Goal: Task Accomplishment & Management: Manage account settings

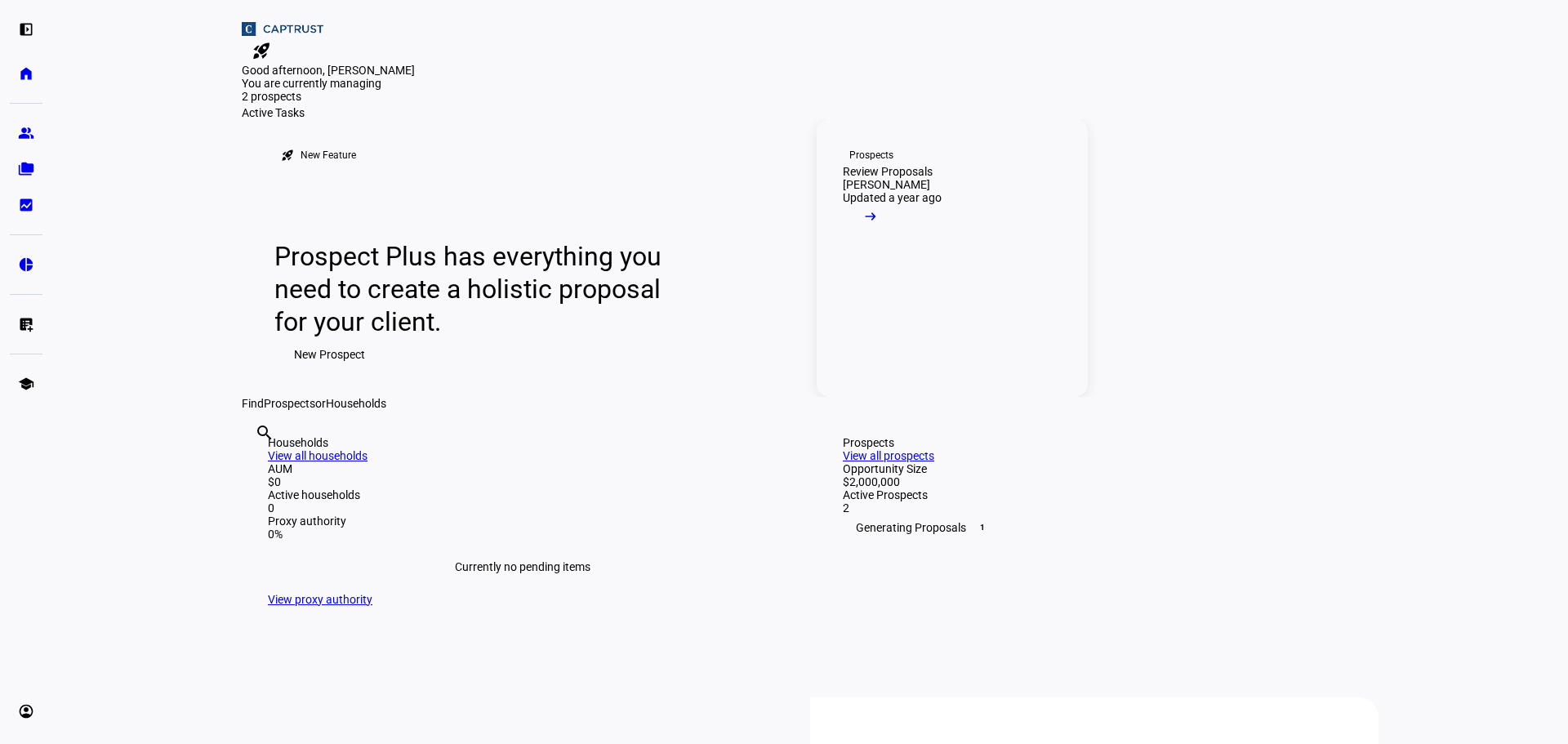
click at [937, 354] on link "Prospects Review Proposals [PERSON_NAME] Updated a year ago arrow_right_alt" at bounding box center [952, 258] width 271 height 278
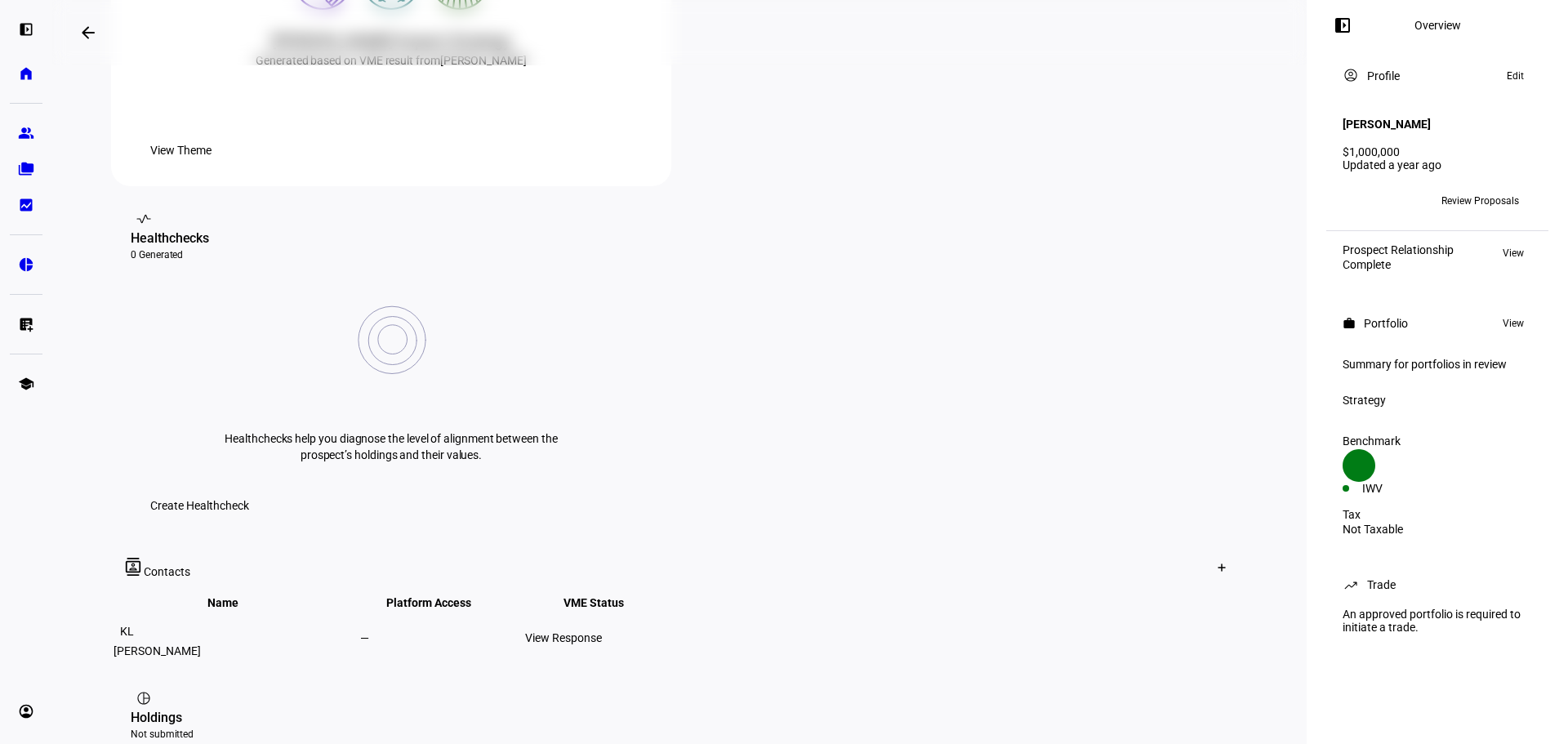
scroll to position [785, 0]
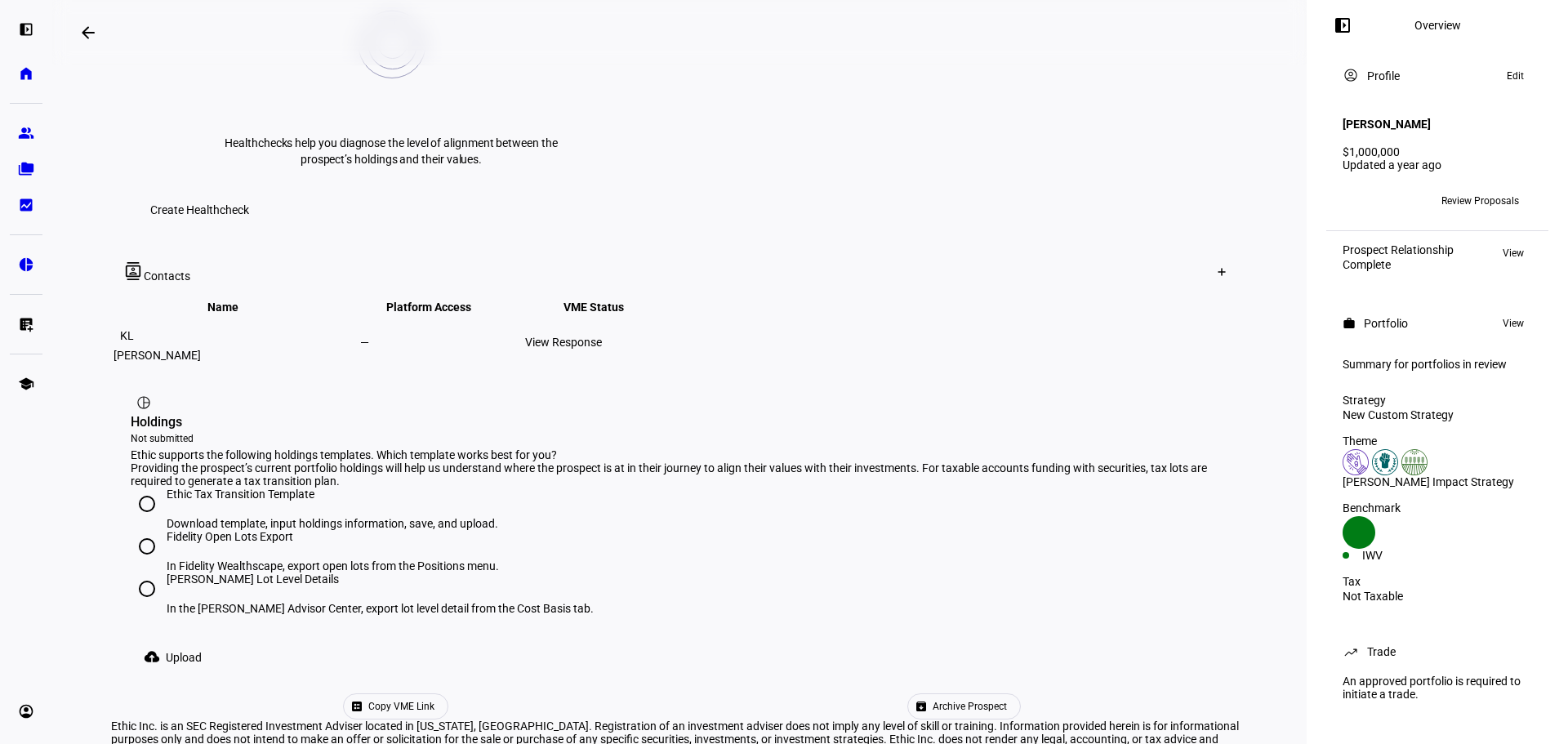
click at [932, 694] on span "Archive Prospect" at bounding box center [969, 706] width 74 height 25
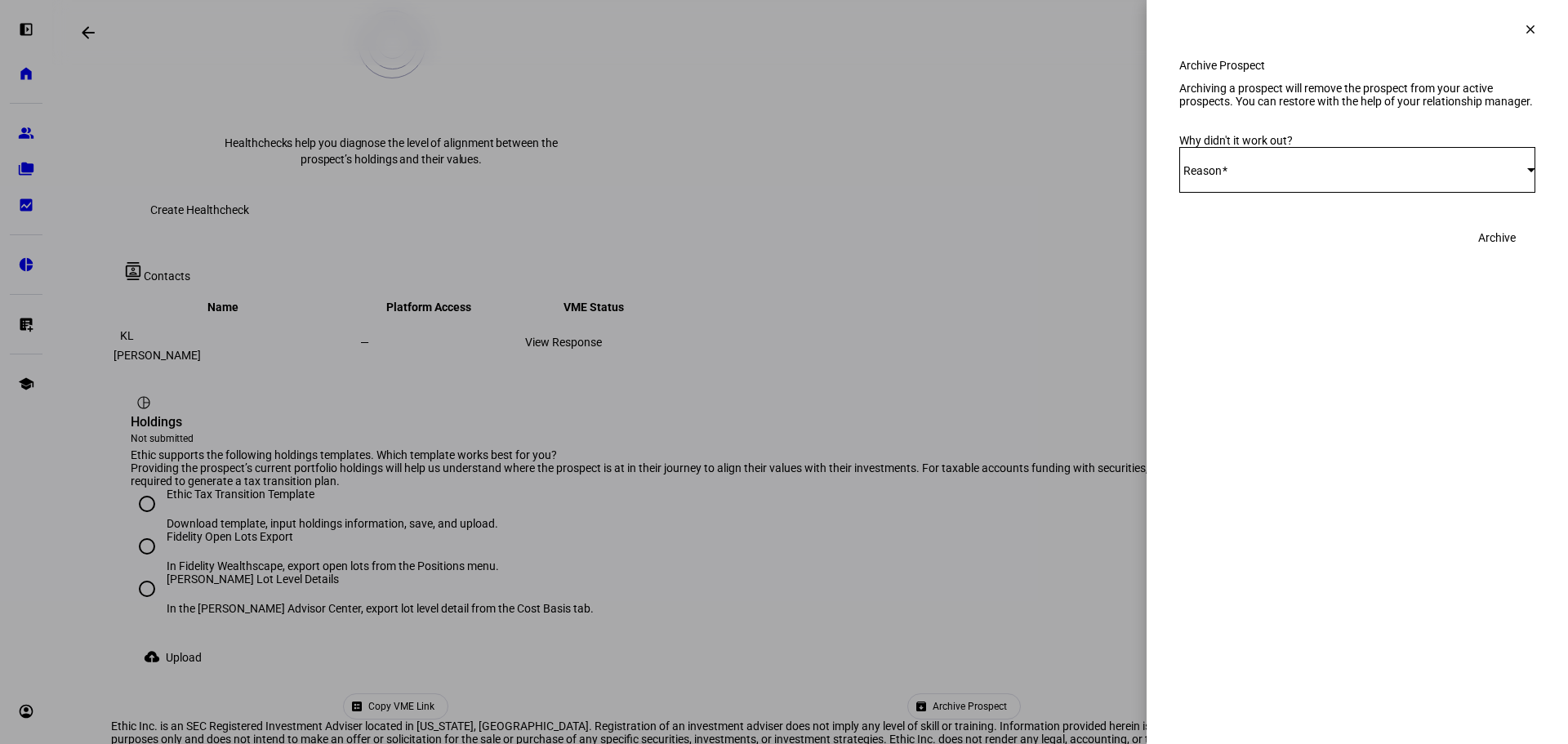
click at [1303, 176] on div "Select Reason" at bounding box center [1354, 170] width 348 height 13
click at [1530, 29] on div at bounding box center [784, 372] width 1568 height 744
click at [1511, 21] on span at bounding box center [1531, 30] width 40 height 40
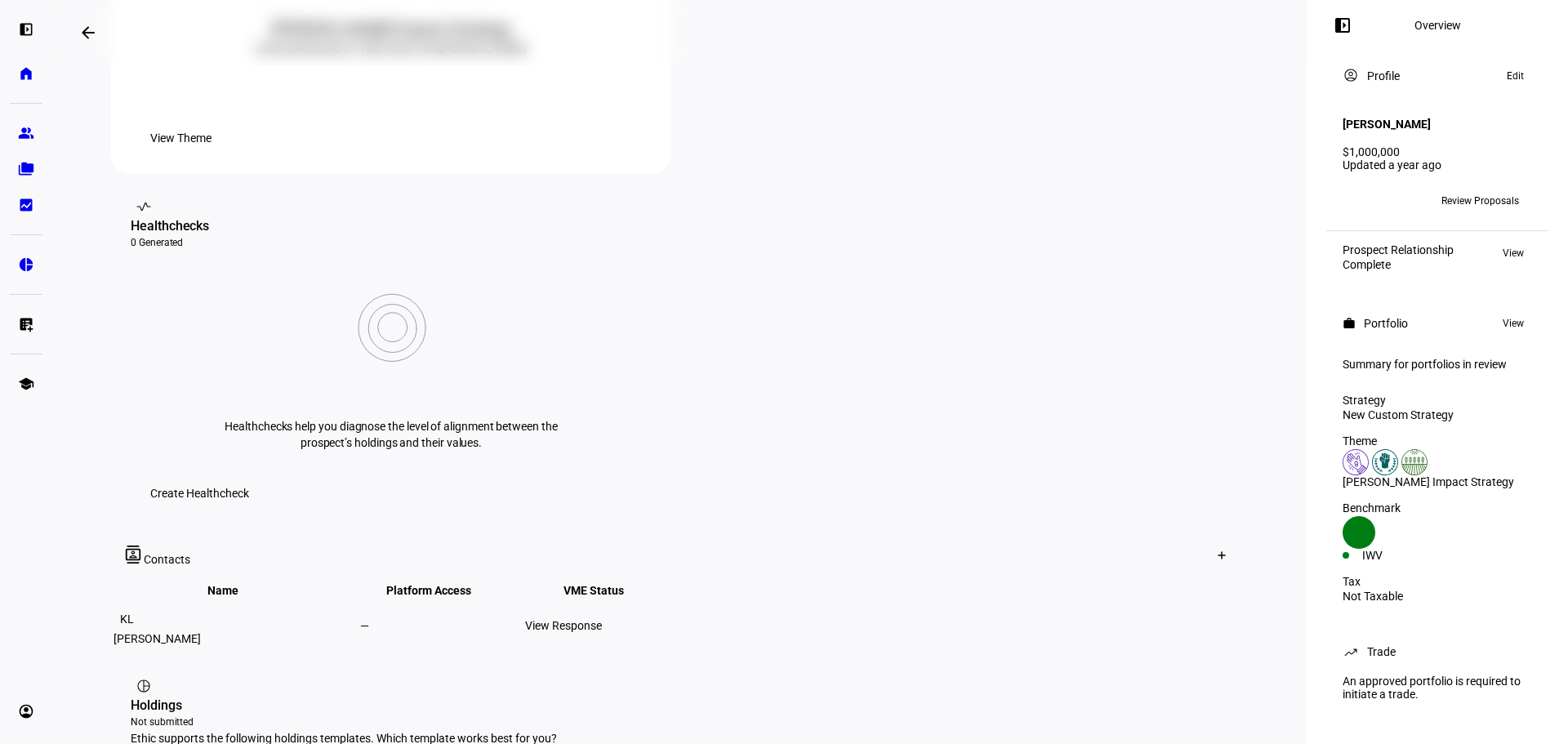
scroll to position [459, 0]
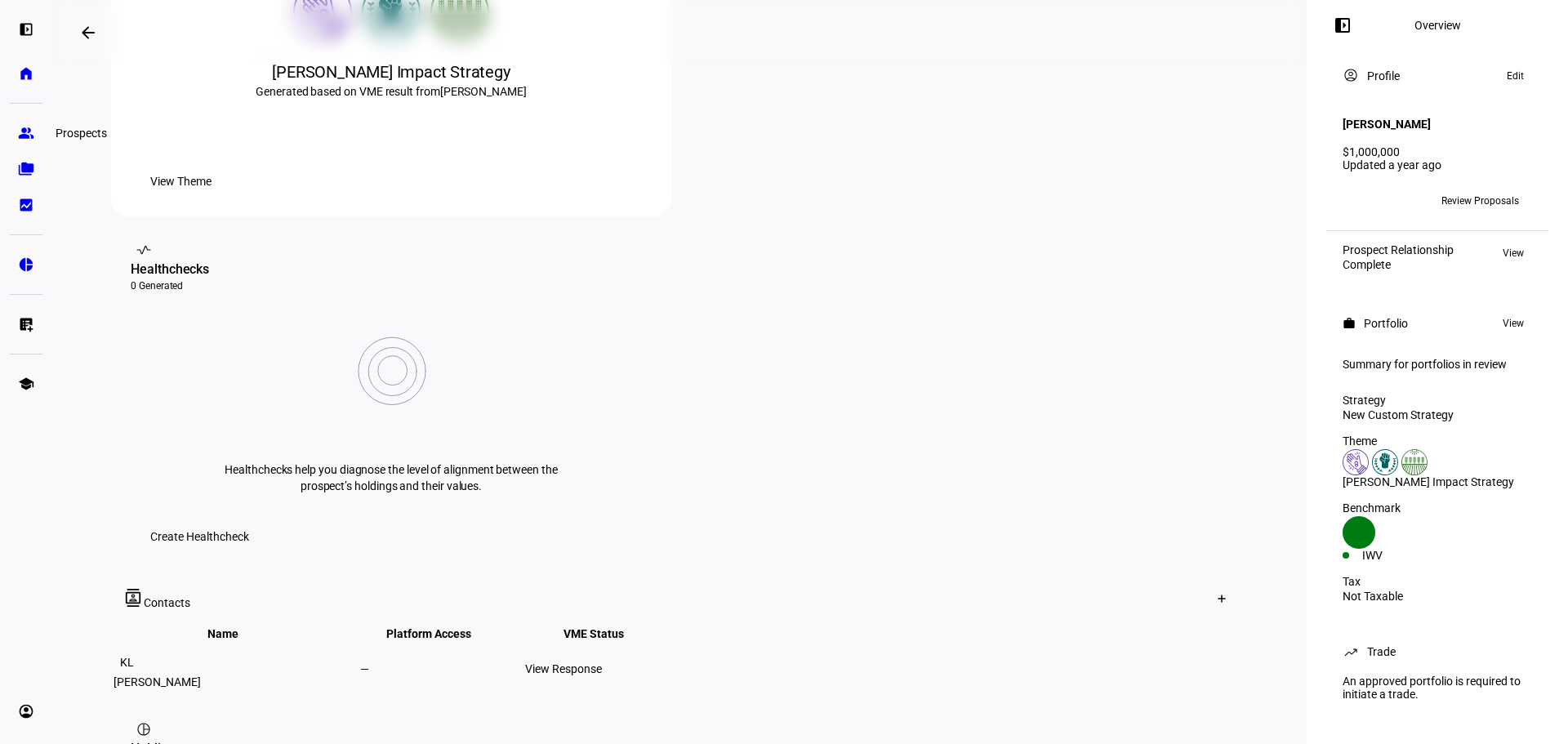
click at [17, 129] on link "group Prospects" at bounding box center [26, 133] width 33 height 33
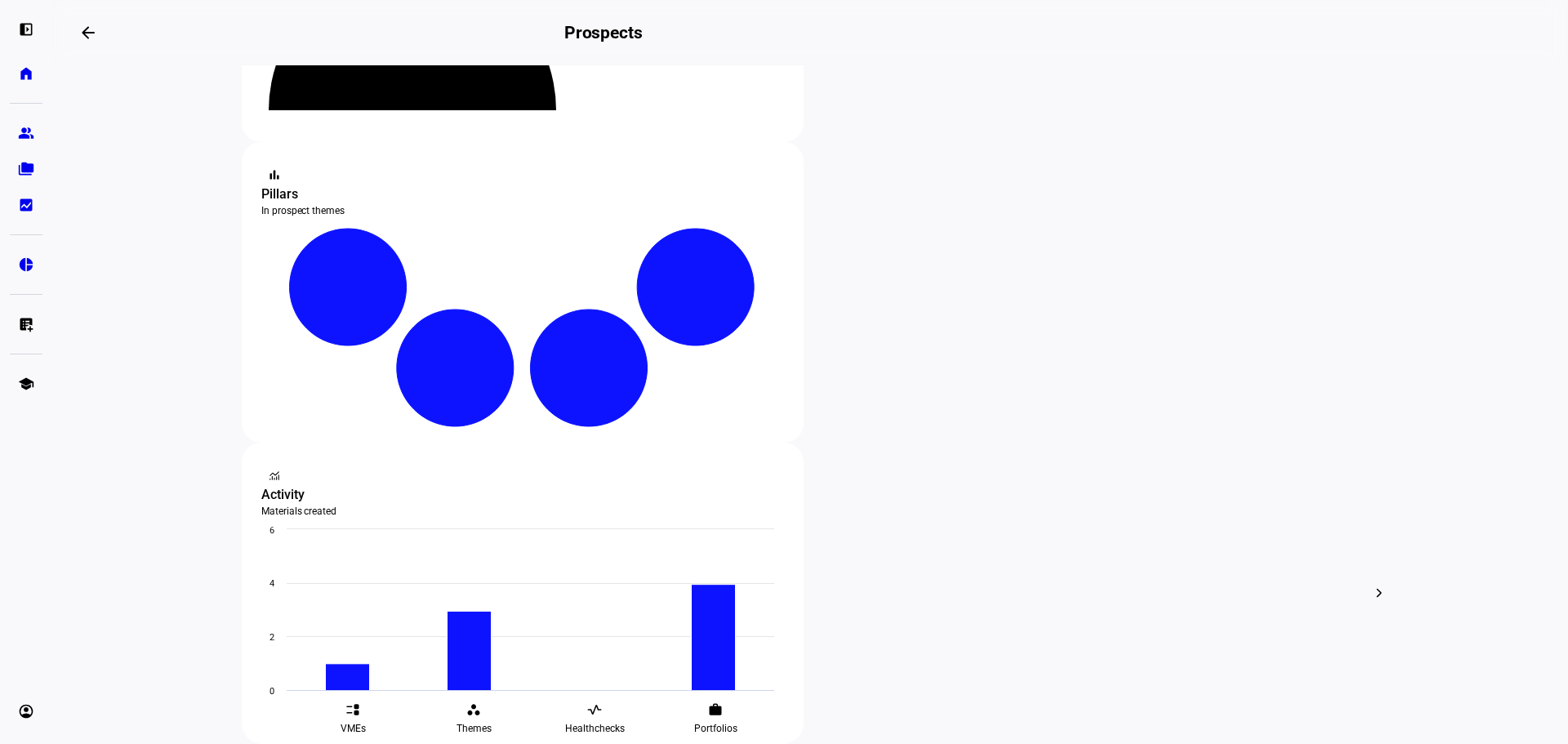
scroll to position [245, 0]
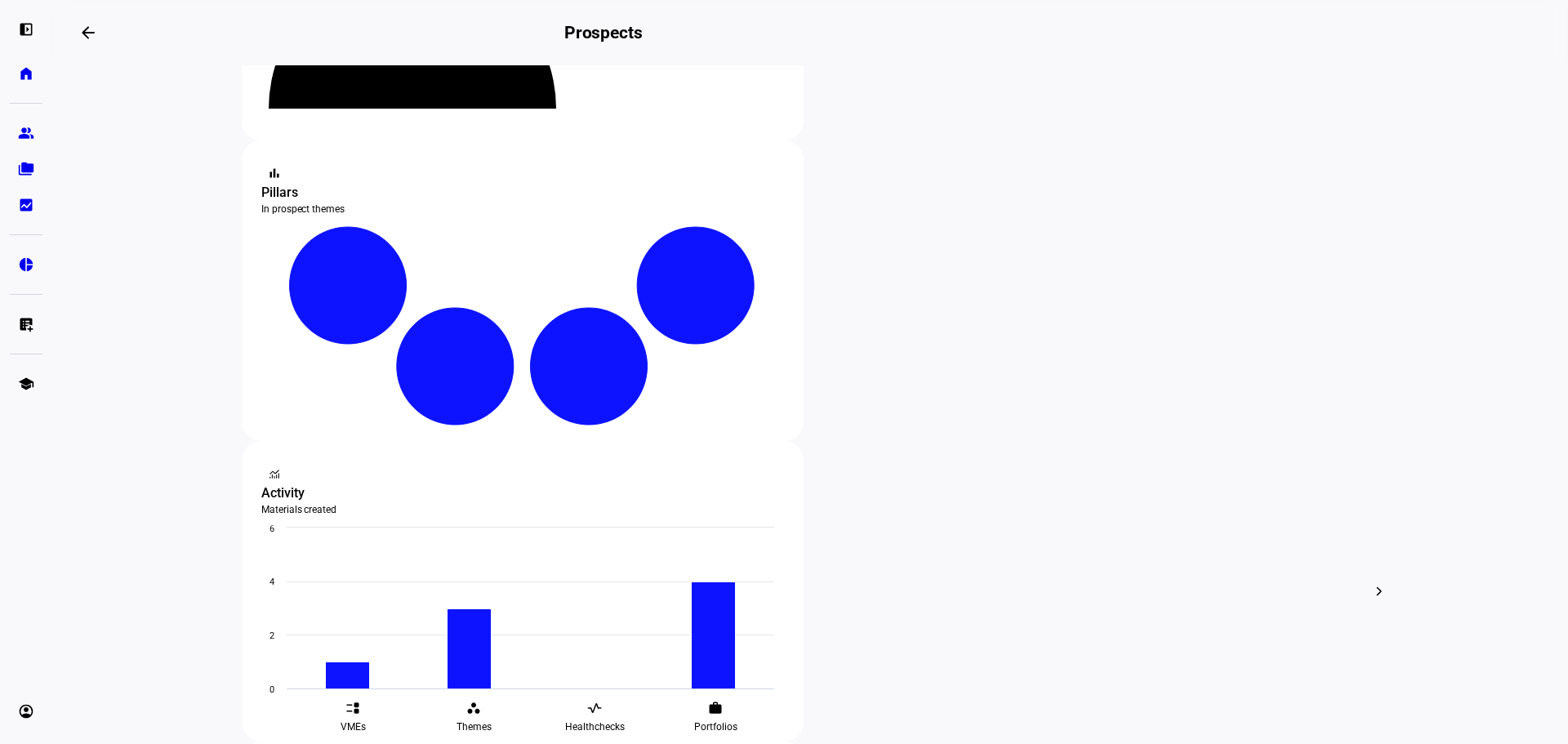
click at [933, 384] on div "edit Edit" at bounding box center [913, 391] width 72 height 22
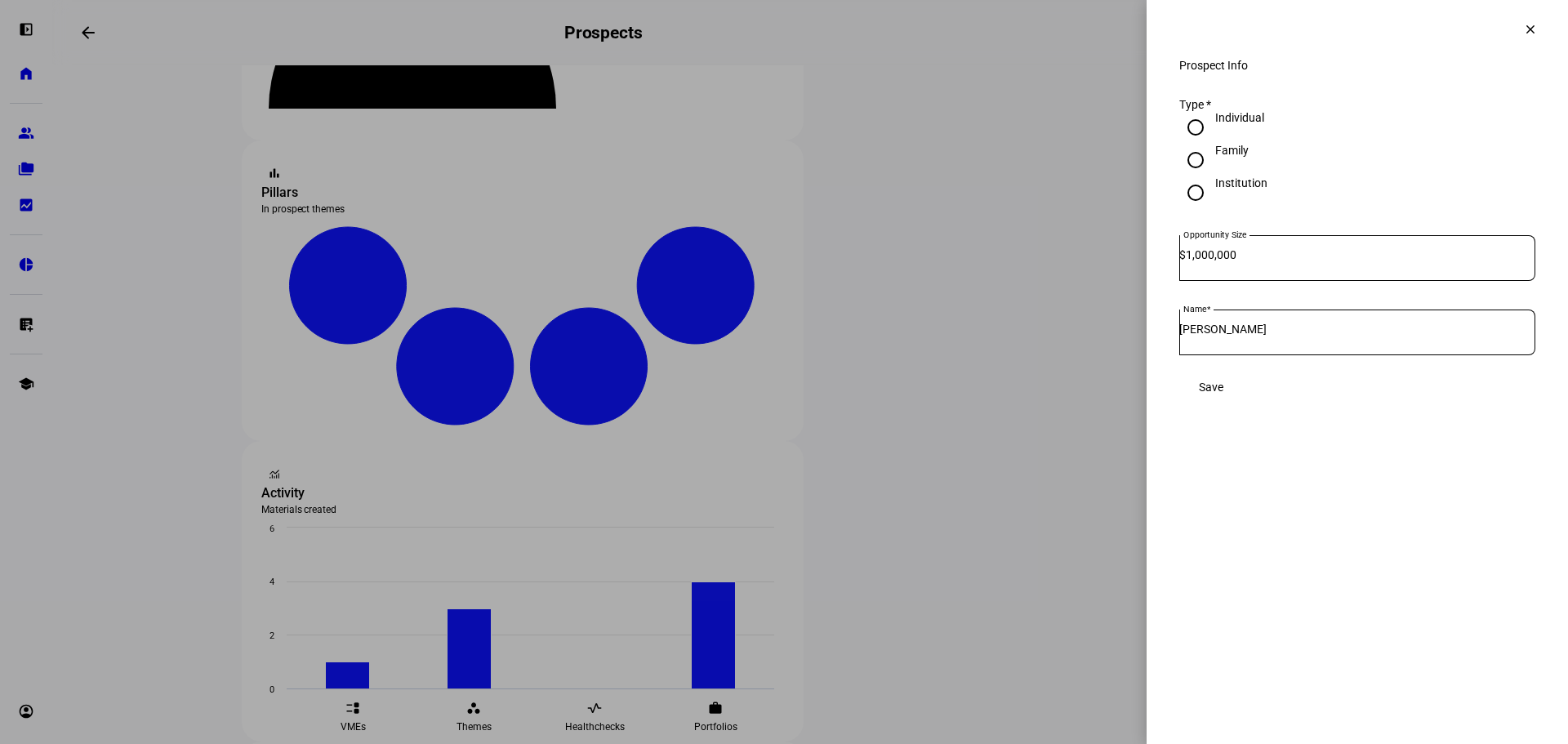
click at [1523, 30] on mat-icon "clear" at bounding box center [1531, 30] width 15 height 15
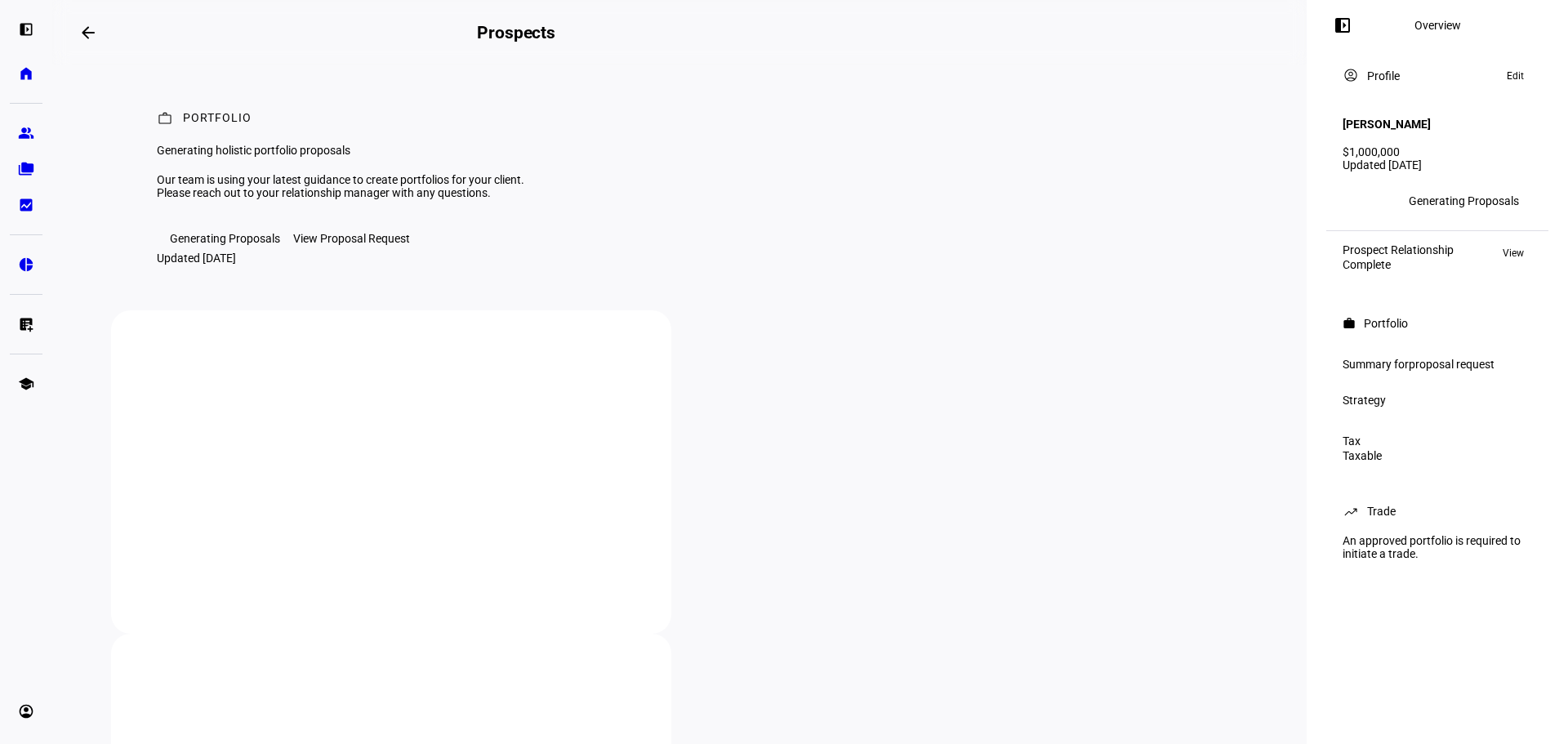
click at [1508, 82] on span "Edit" at bounding box center [1515, 76] width 17 height 20
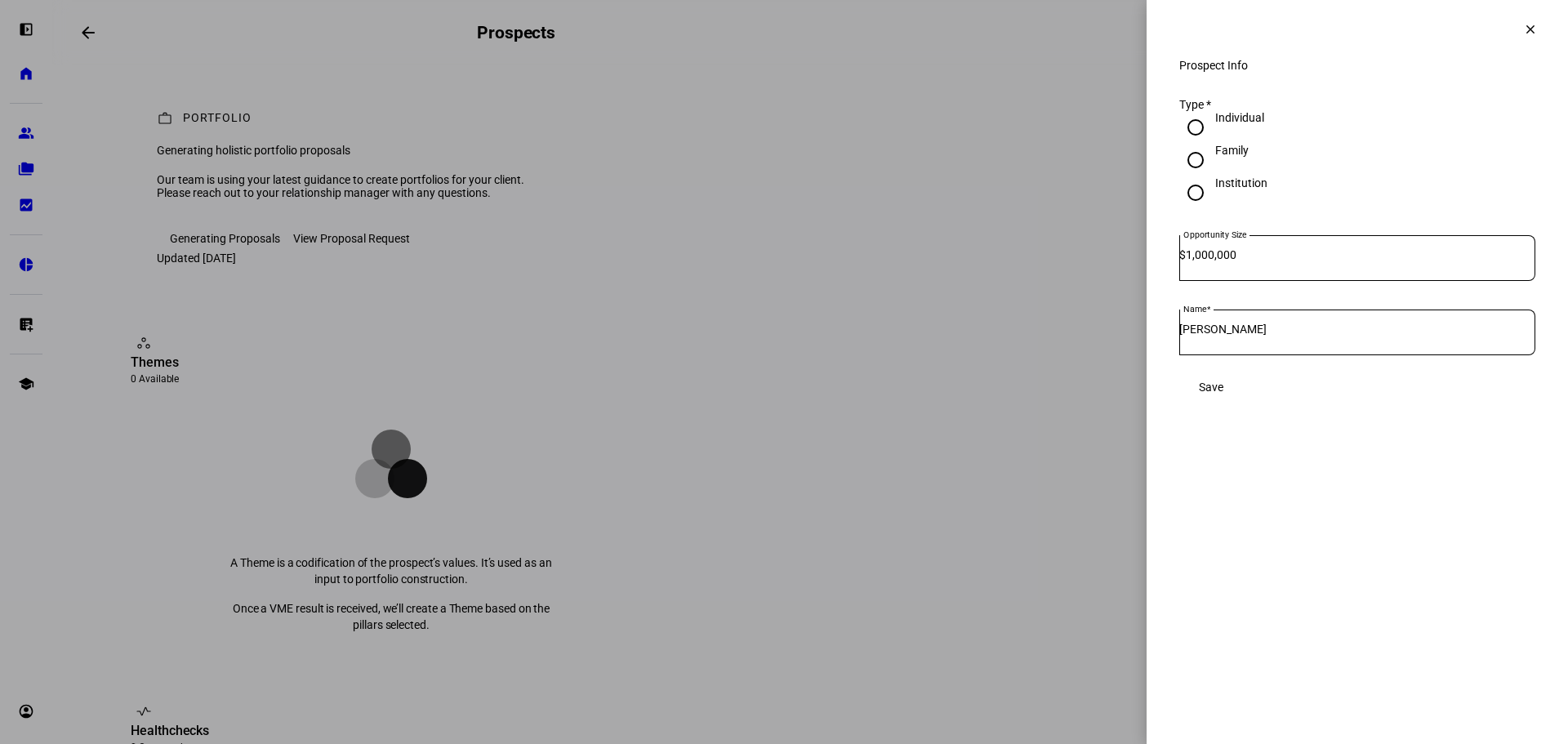
click at [1223, 397] on span "Save" at bounding box center [1211, 387] width 25 height 33
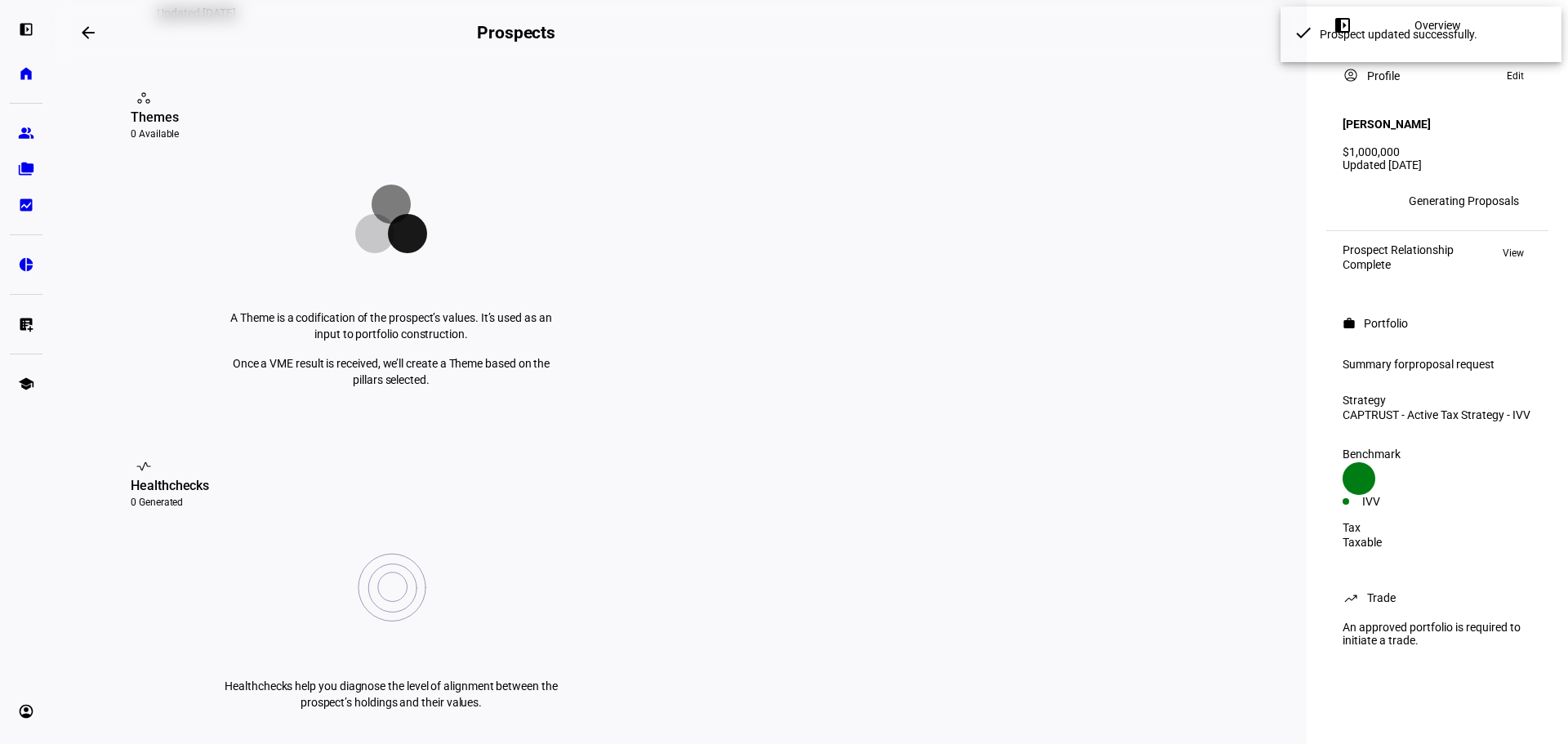
scroll to position [163, 0]
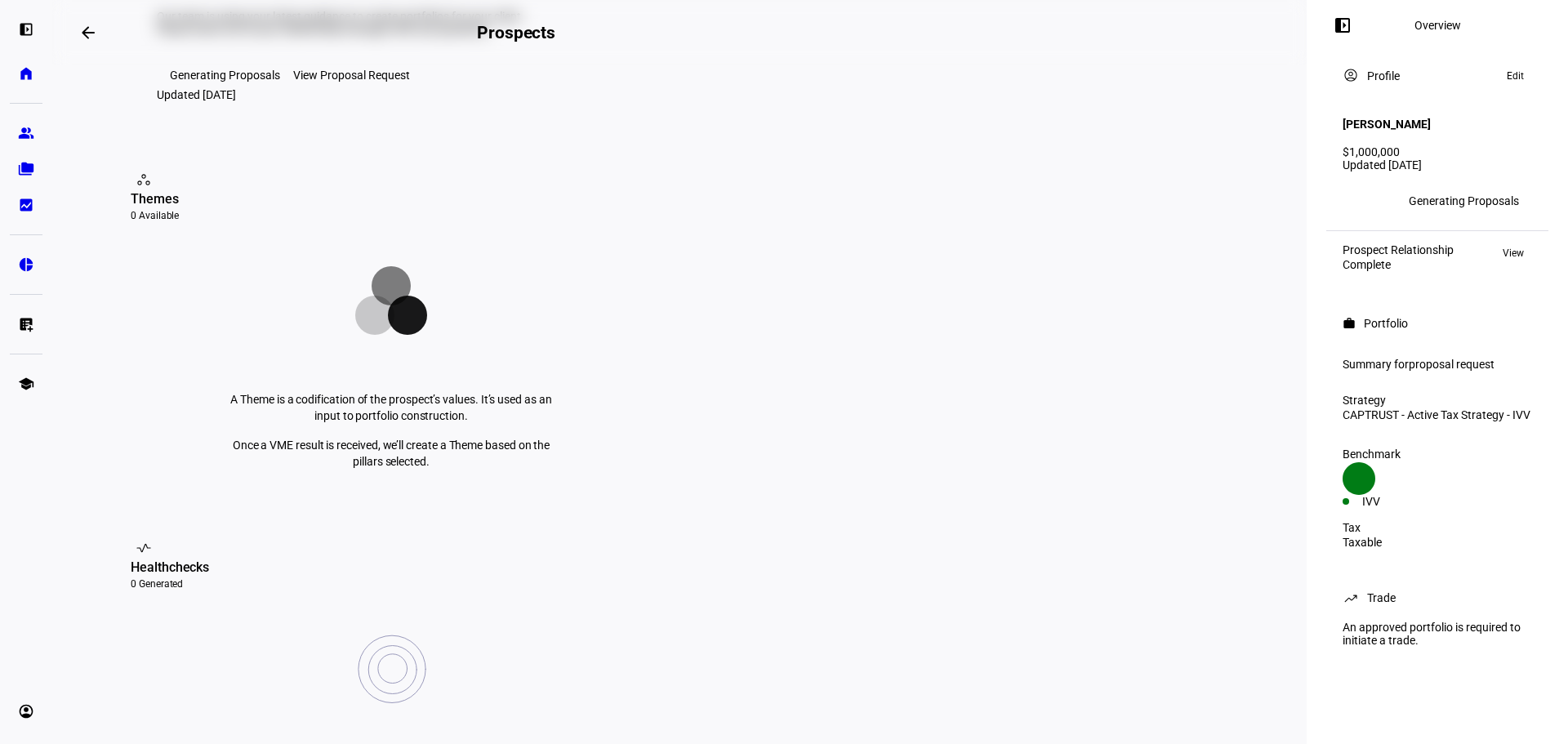
click at [378, 82] on div "View Proposal Request" at bounding box center [352, 75] width 117 height 13
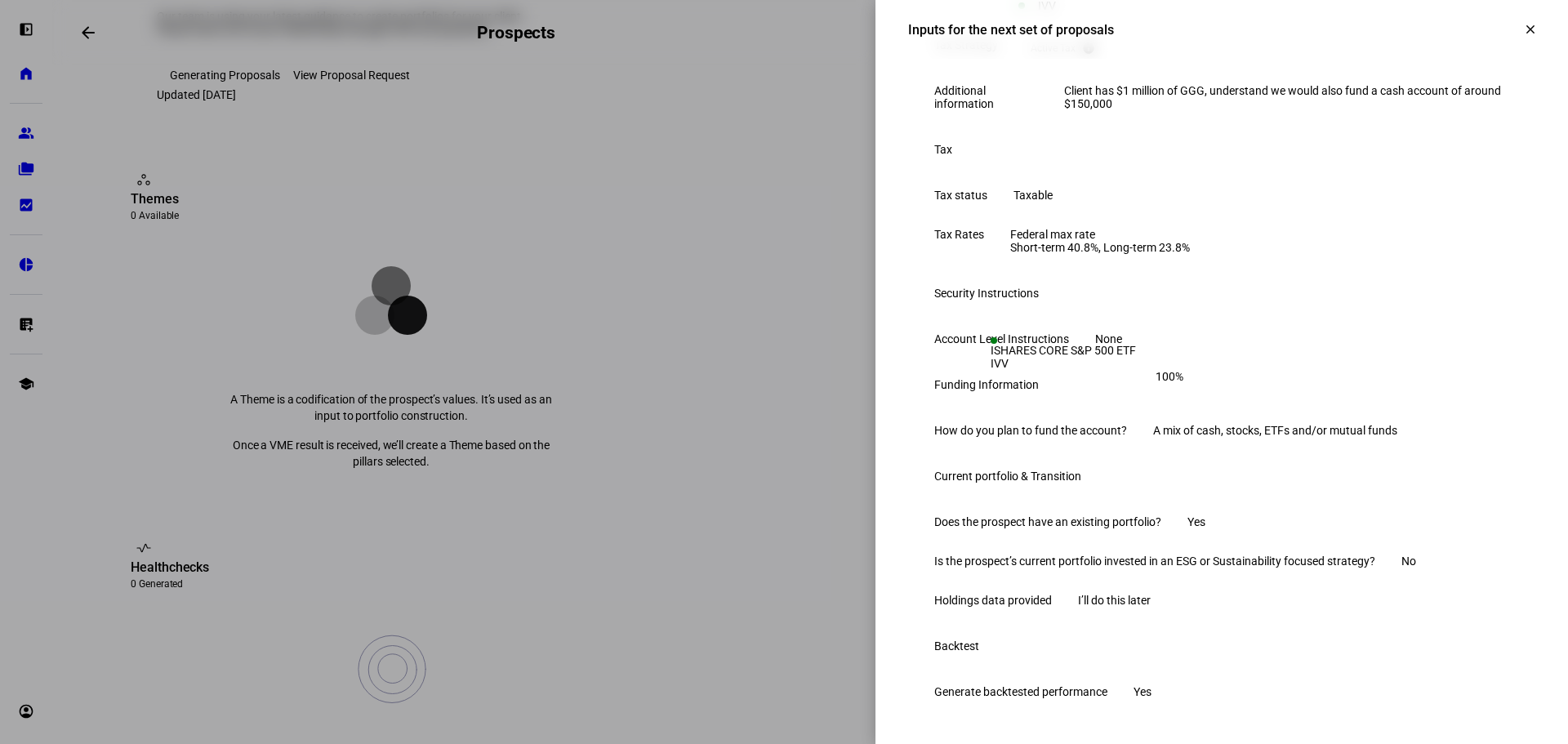
scroll to position [589, 0]
click at [1151, 593] on div "I’ll do this later" at bounding box center [1115, 600] width 73 height 13
click at [1278, 541] on eth-form-table-row "Is the prospect’s current portfolio invested in an ESG or Sustainability focuse…" at bounding box center [1222, 561] width 627 height 40
click at [1151, 593] on div "I’ll do this later" at bounding box center [1115, 600] width 73 height 13
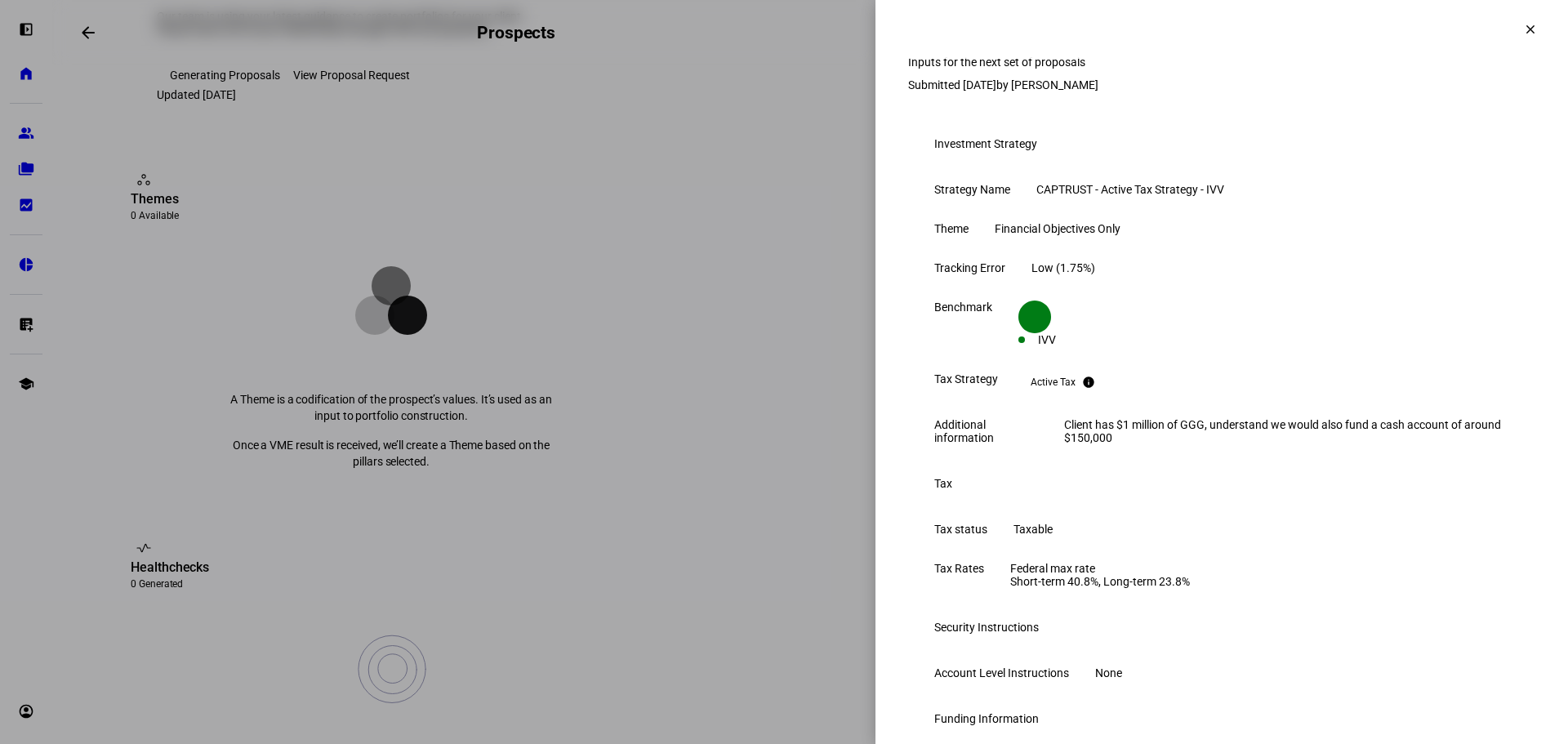
scroll to position [0, 0]
drag, startPoint x: 1085, startPoint y: 357, endPoint x: 1173, endPoint y: 349, distance: 88.4
click at [1087, 356] on div "ISHARES CORE S&P 500 ETF" at bounding box center [1087, 350] width 193 height 13
click at [1056, 349] on div "IVV" at bounding box center [1047, 343] width 18 height 13
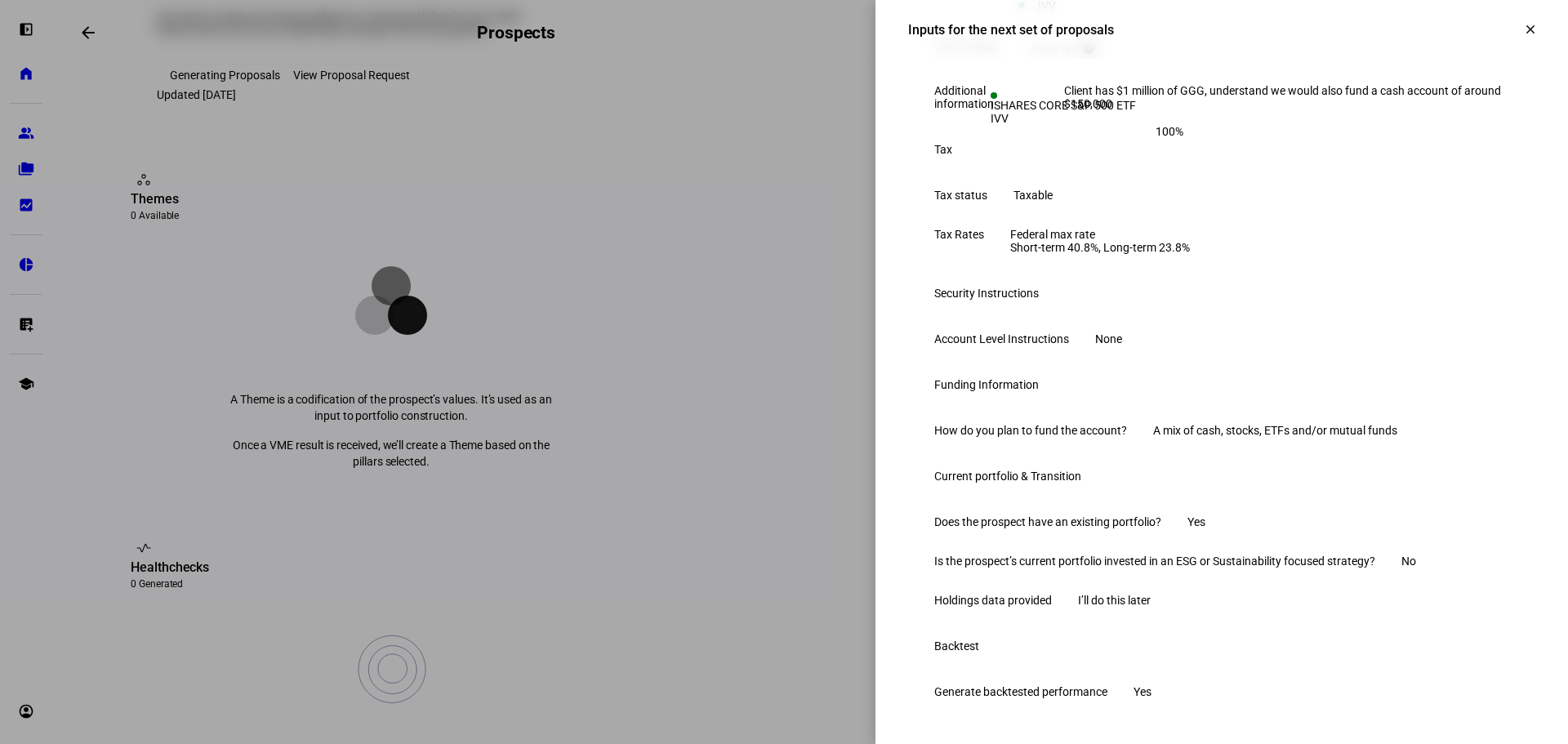
scroll to position [589, 0]
drag, startPoint x: 1522, startPoint y: 30, endPoint x: 1507, endPoint y: 30, distance: 15.0
click at [1523, 30] on mat-icon "clear" at bounding box center [1531, 30] width 15 height 15
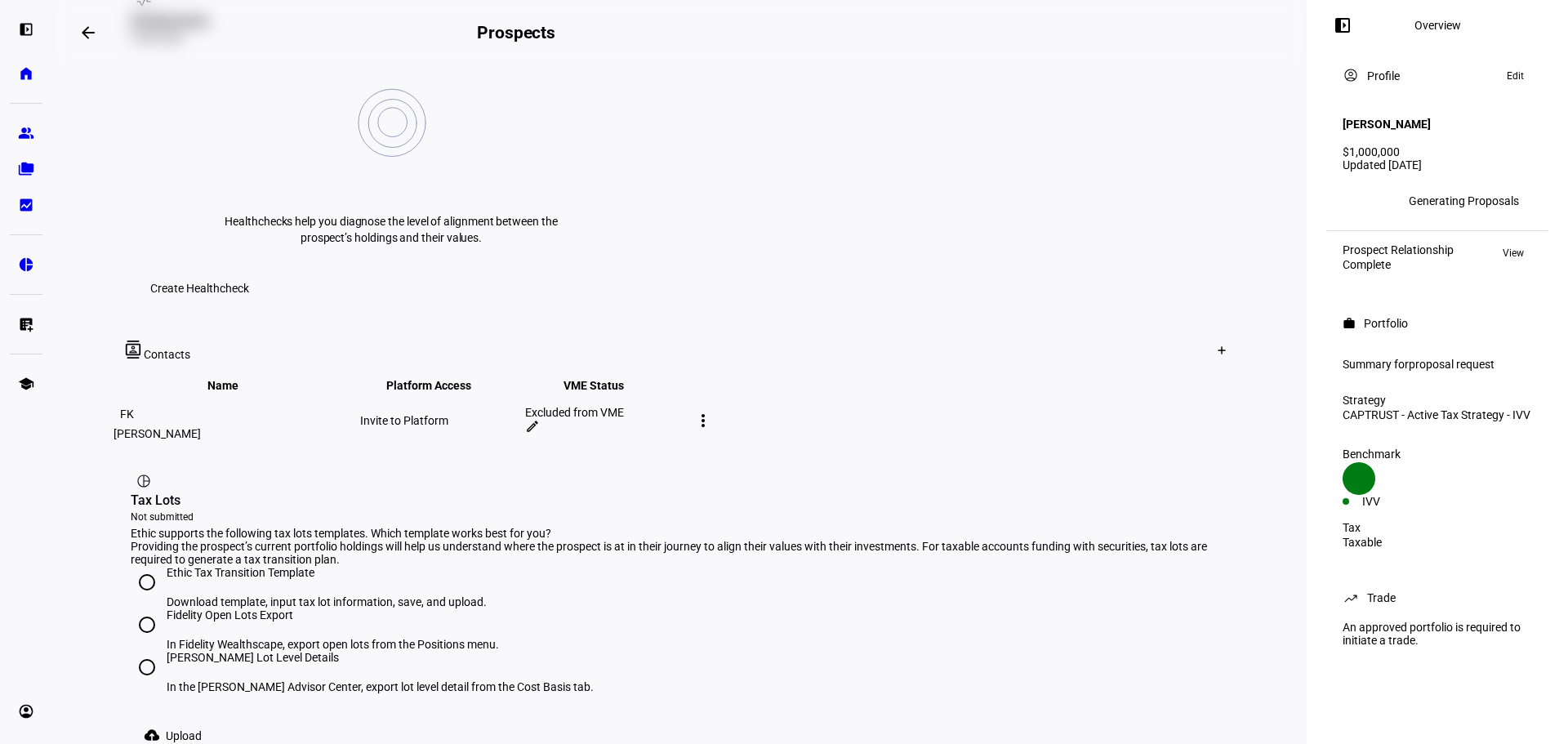
scroll to position [782, 0]
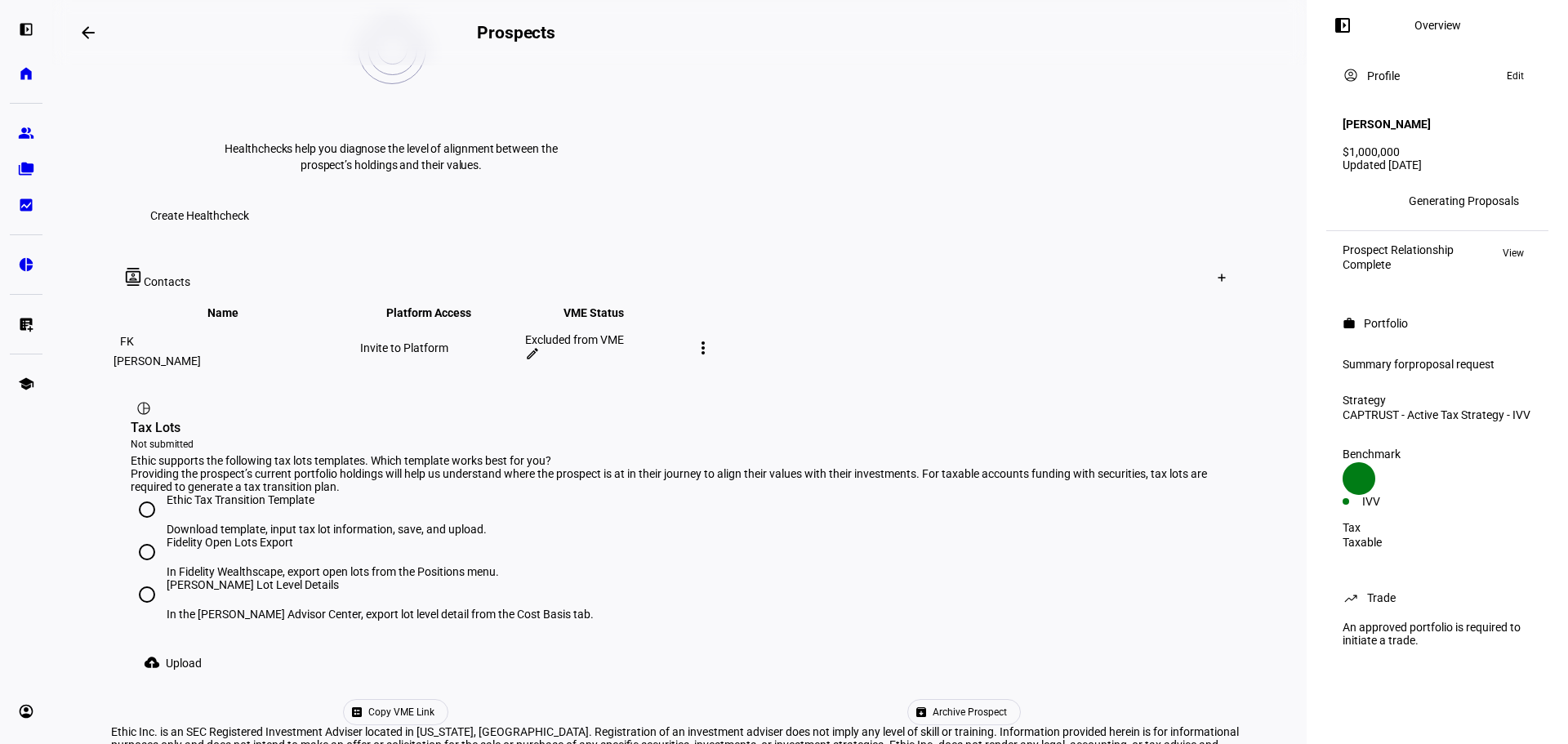
click at [138, 493] on input "Ethic Tax Transition Template Download template, input tax lot information, sav…" at bounding box center [148, 509] width 33 height 33
radio input "true"
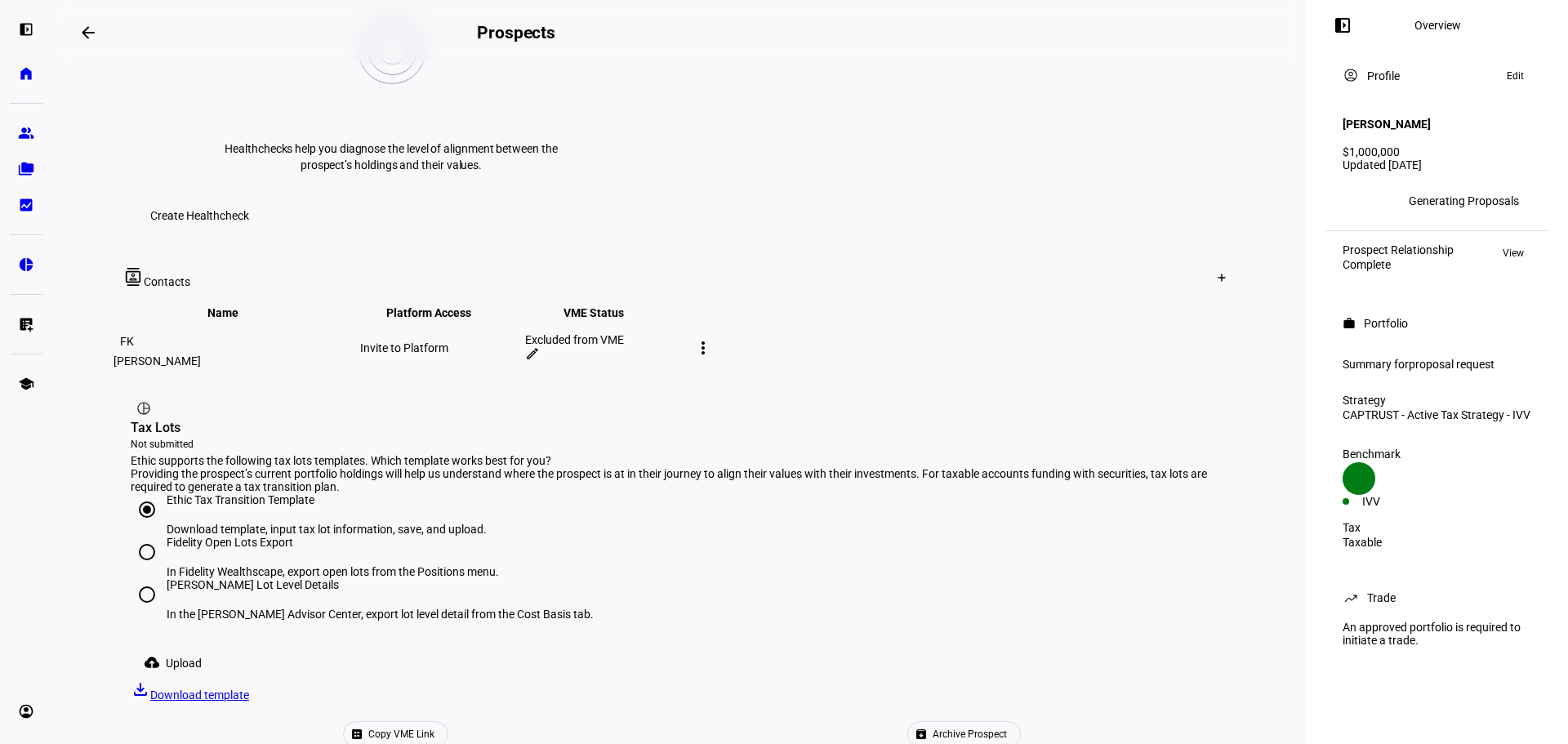
click at [176, 647] on span "Upload" at bounding box center [184, 663] width 36 height 33
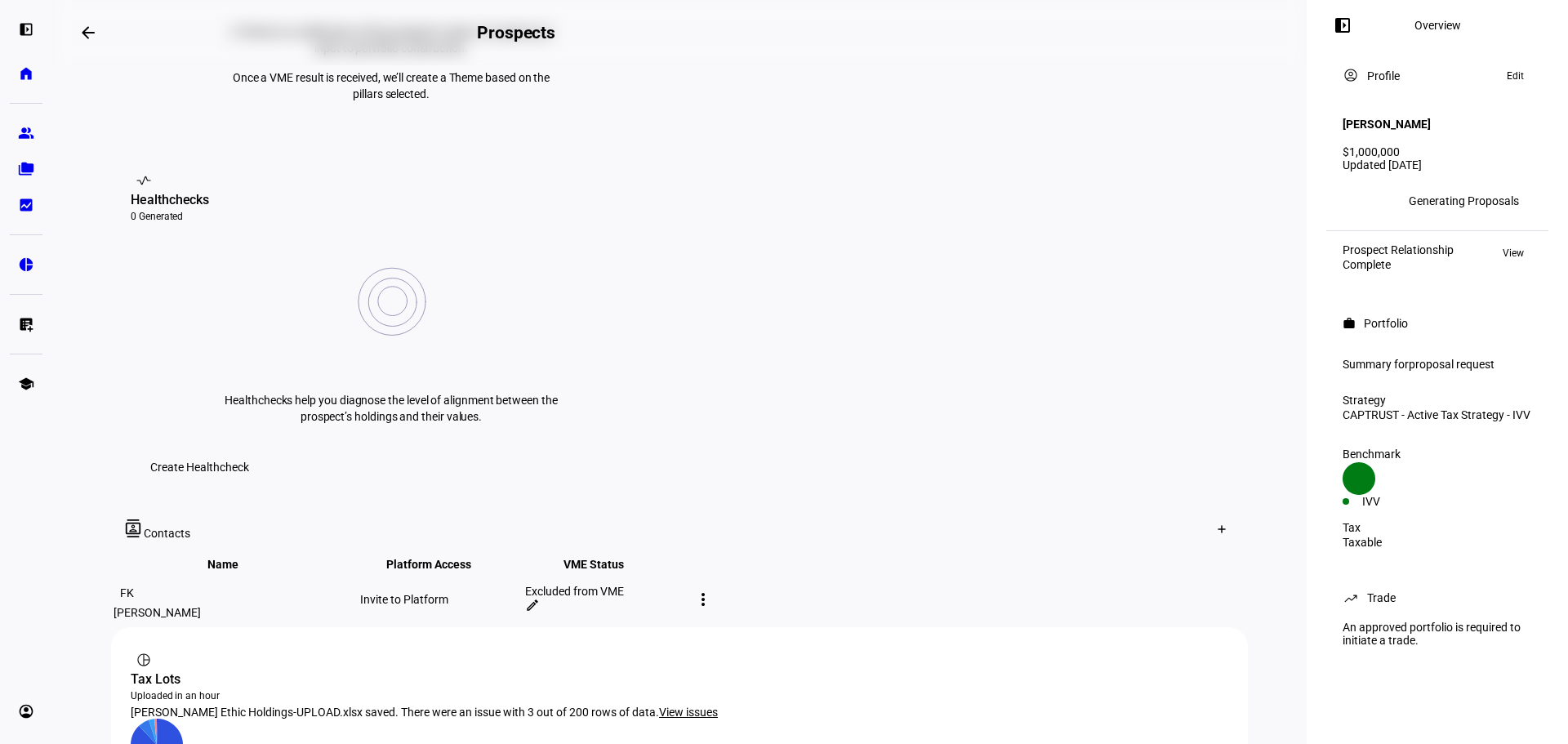
scroll to position [744, 0]
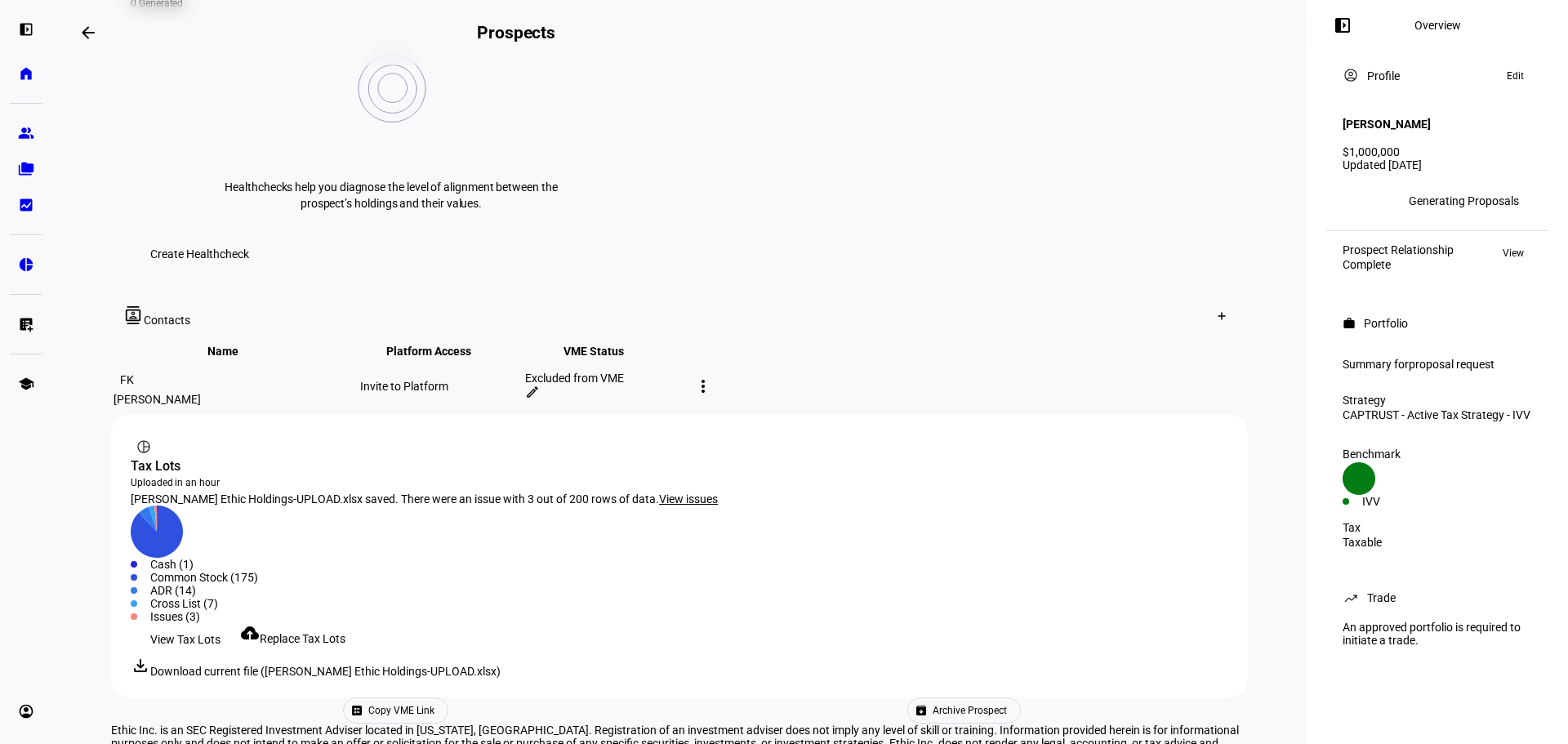
click at [684, 492] on span "View issues" at bounding box center [688, 498] width 59 height 13
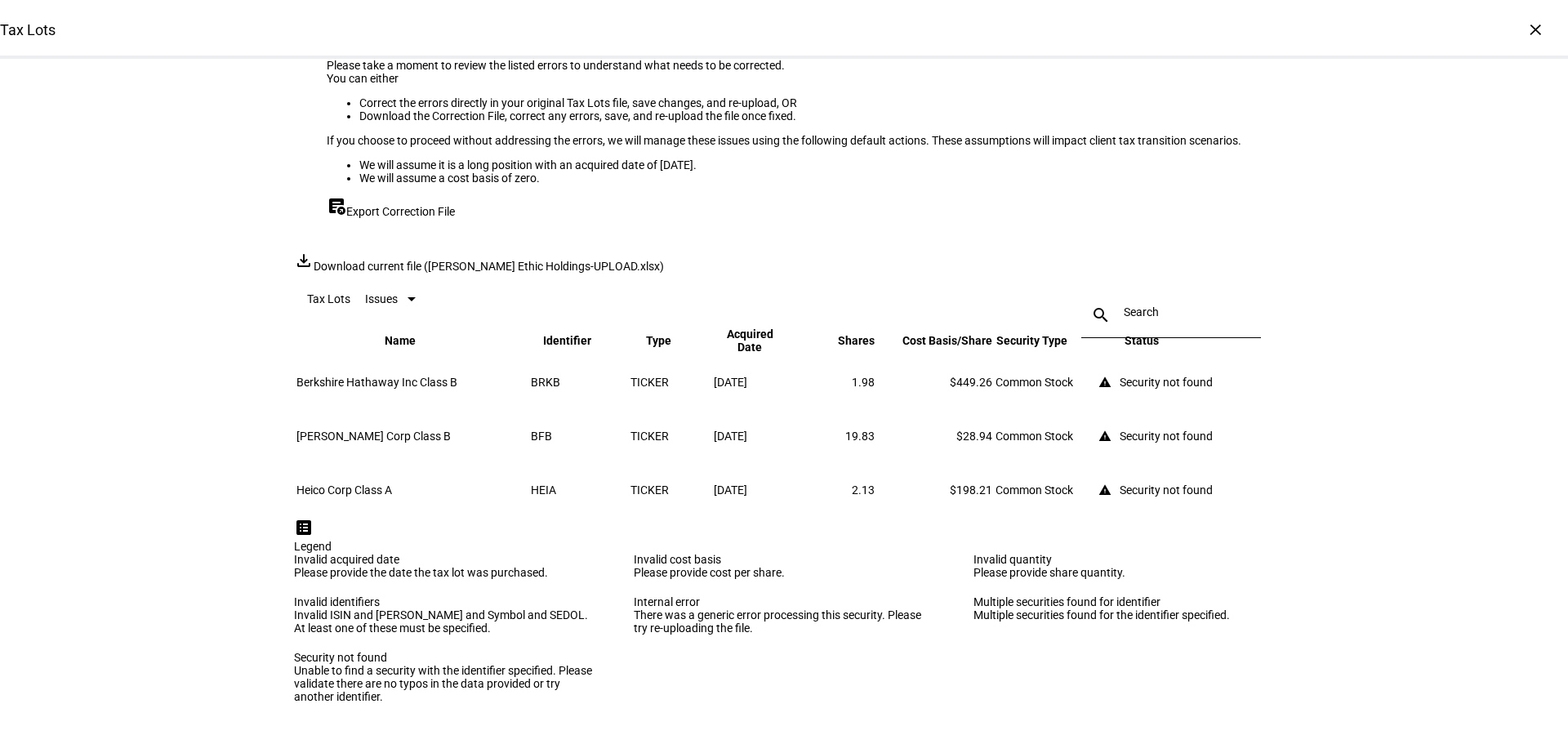
scroll to position [0, 0]
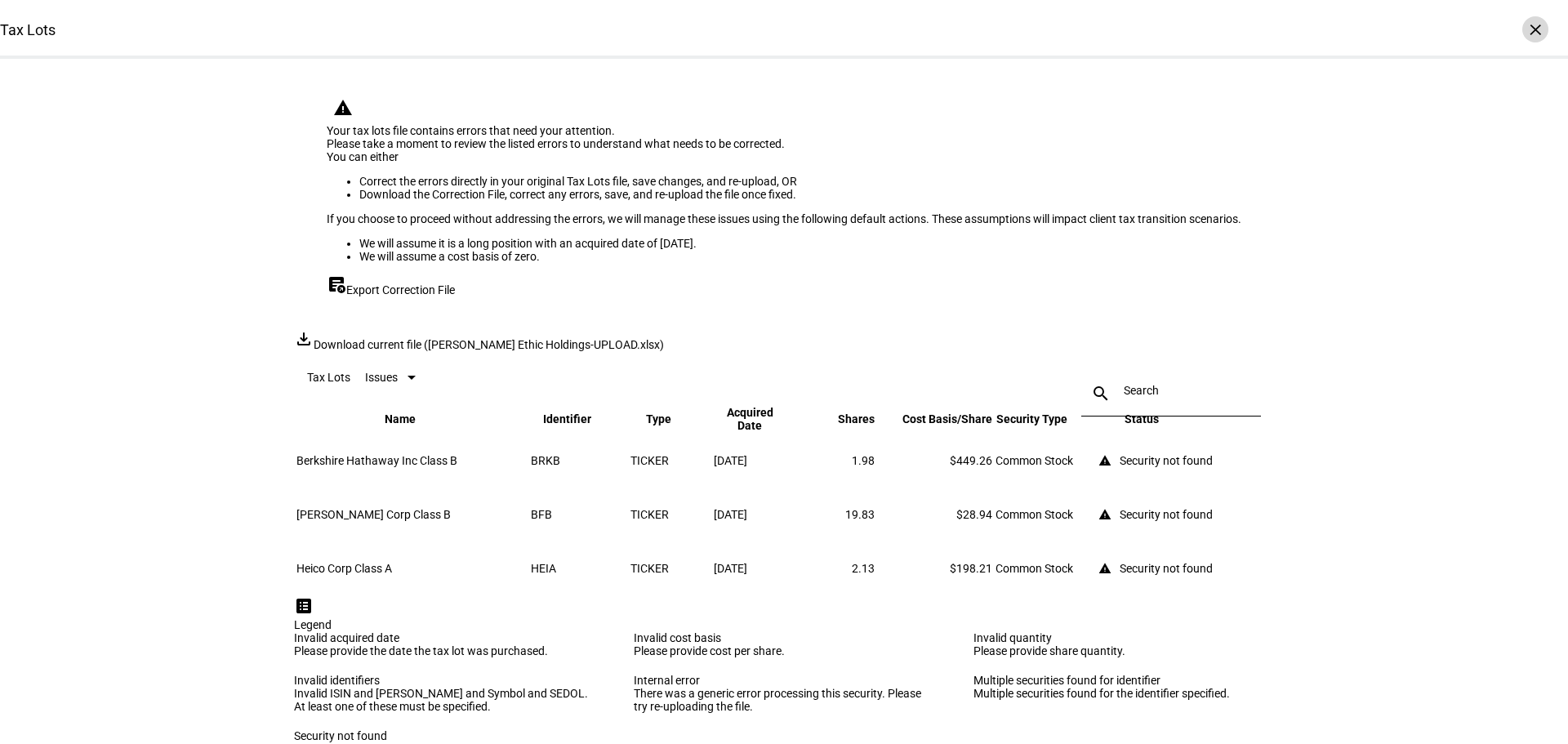
click at [1523, 25] on div "×" at bounding box center [1536, 30] width 26 height 26
